Goal: Find specific page/section: Find specific page/section

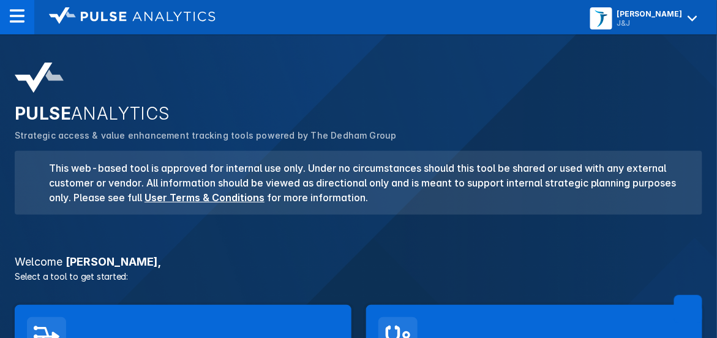
scroll to position [306, 0]
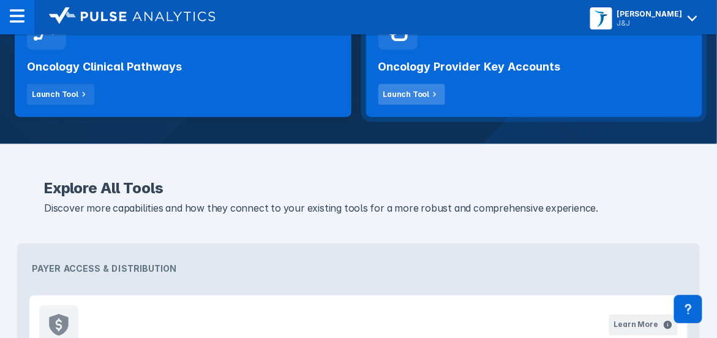
click at [423, 89] on div "Launch Tool" at bounding box center [406, 94] width 47 height 11
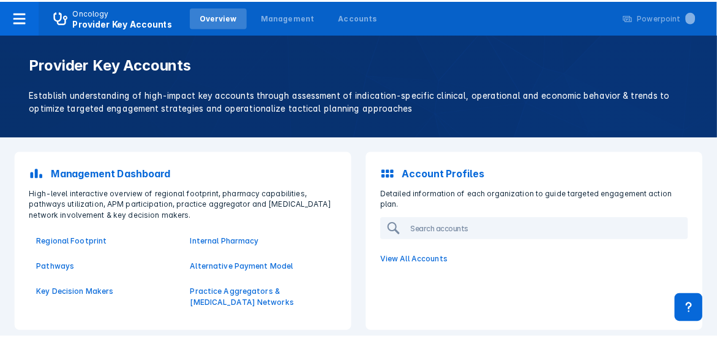
scroll to position [9, 0]
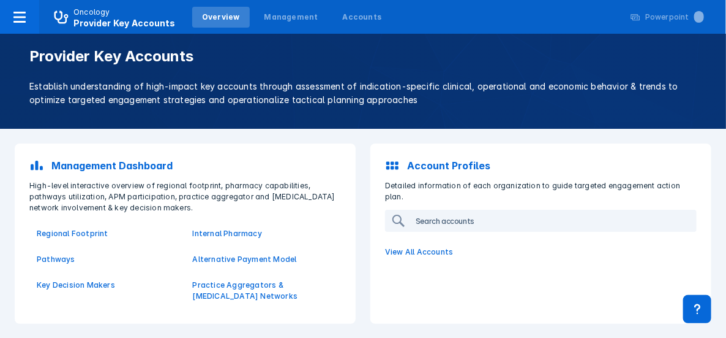
click at [438, 211] on input "search" at bounding box center [553, 221] width 285 height 20
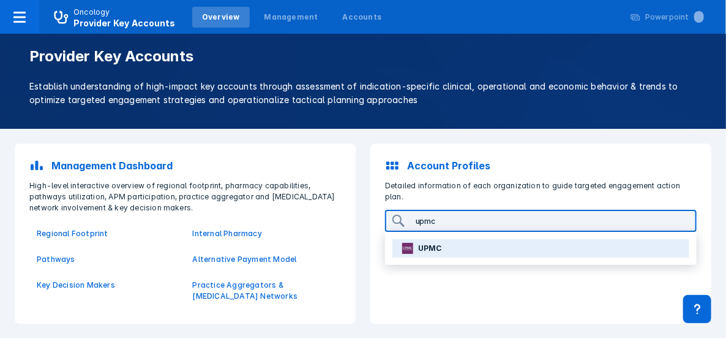
type input "upmc"
click at [432, 243] on p "UPMC" at bounding box center [430, 248] width 24 height 11
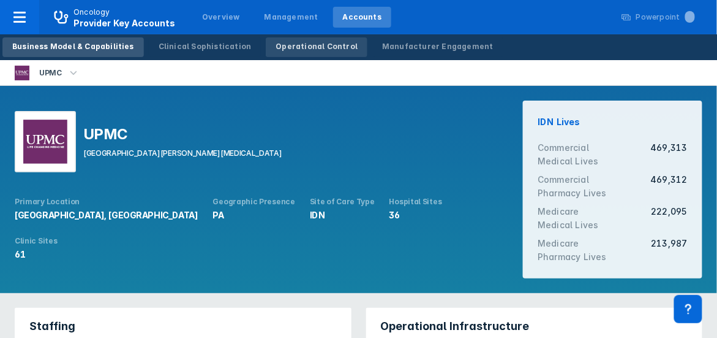
click at [296, 43] on div "Operational Control" at bounding box center [317, 46] width 82 height 11
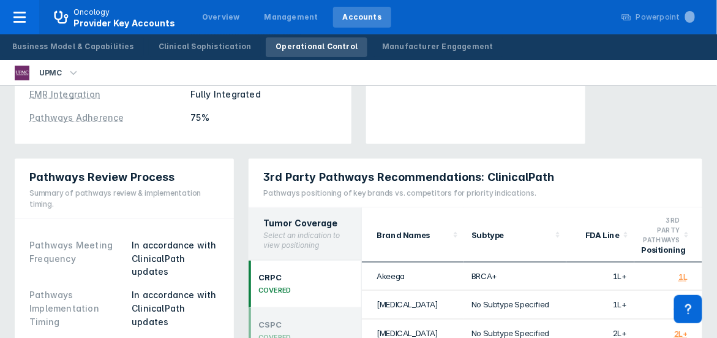
scroll to position [571, 0]
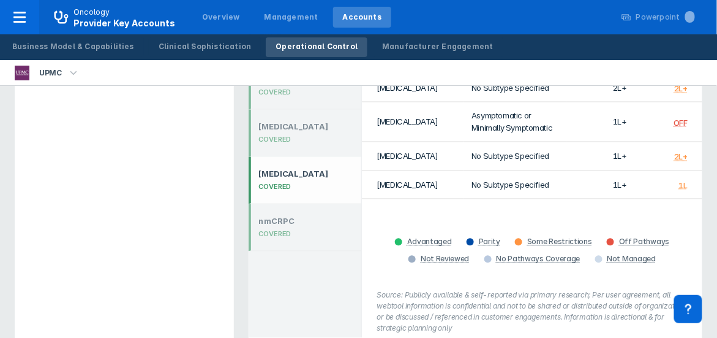
click at [287, 183] on div "COVERED" at bounding box center [293, 187] width 70 height 9
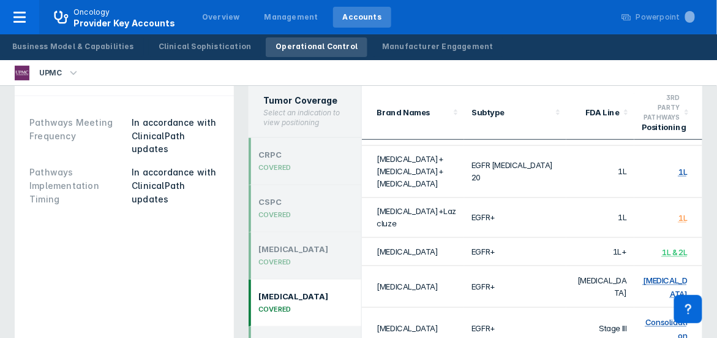
scroll to position [206, 0]
